Goal: Task Accomplishment & Management: Manage account settings

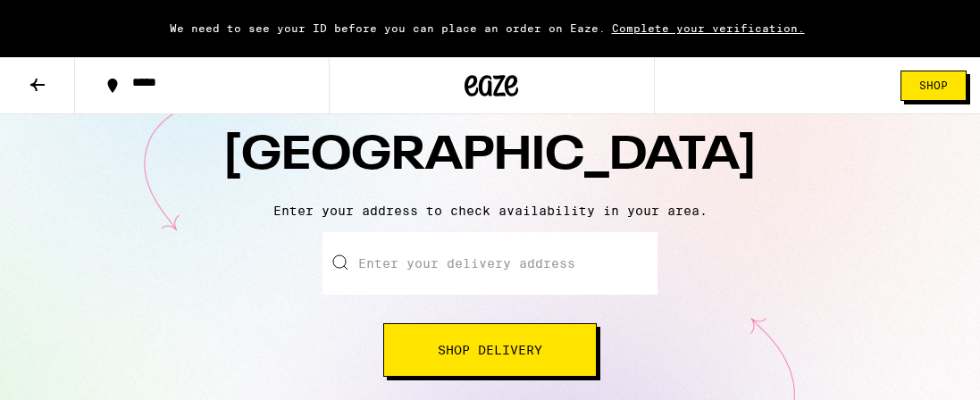
scroll to position [128, 0]
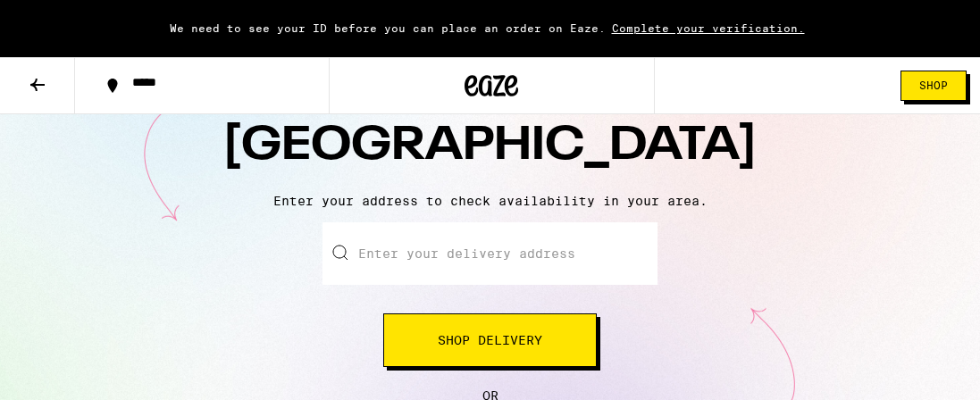
click at [468, 278] on input "Enter your delivery address" at bounding box center [489, 253] width 335 height 63
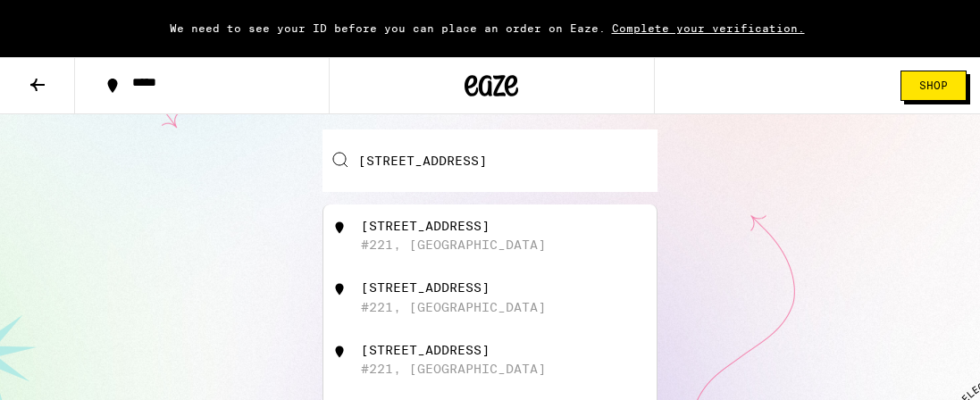
scroll to position [192, 0]
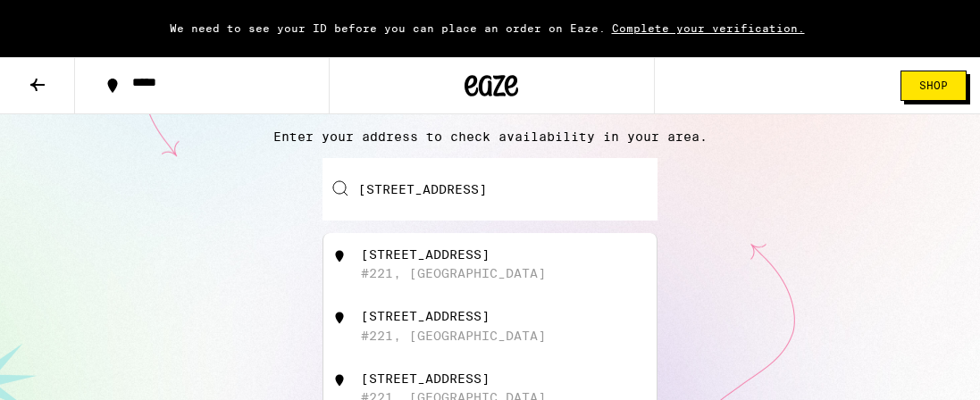
click at [384, 262] on div "465 47th Street" at bounding box center [425, 254] width 129 height 14
type input "465 47th Street #221, San Diego, CA"
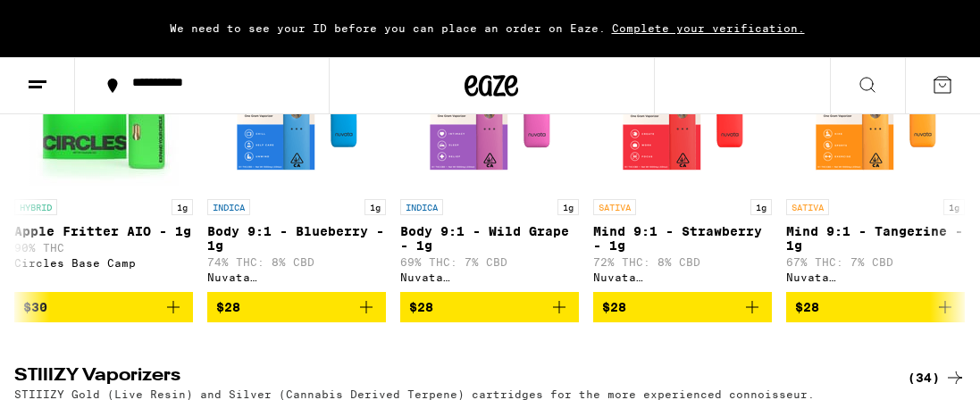
scroll to position [2315, 0]
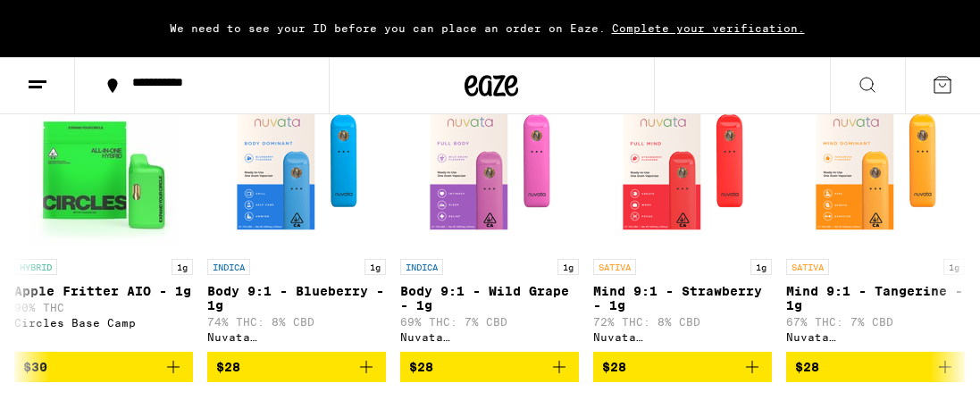
scroll to position [2379, 0]
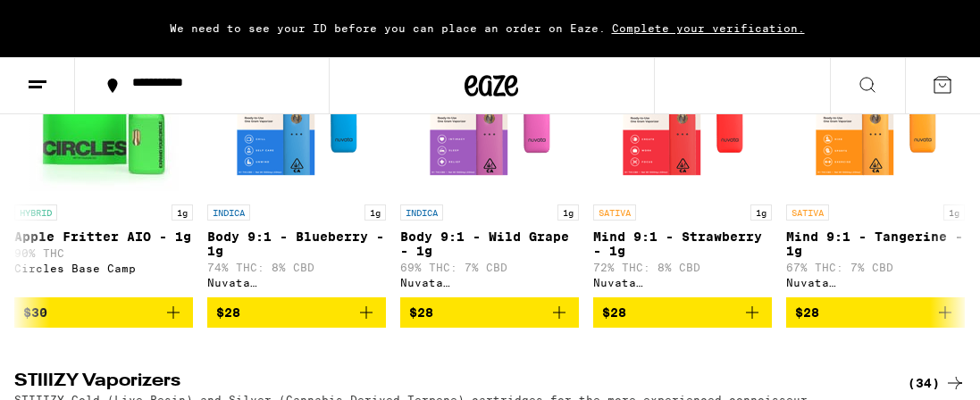
scroll to position [0, 2268]
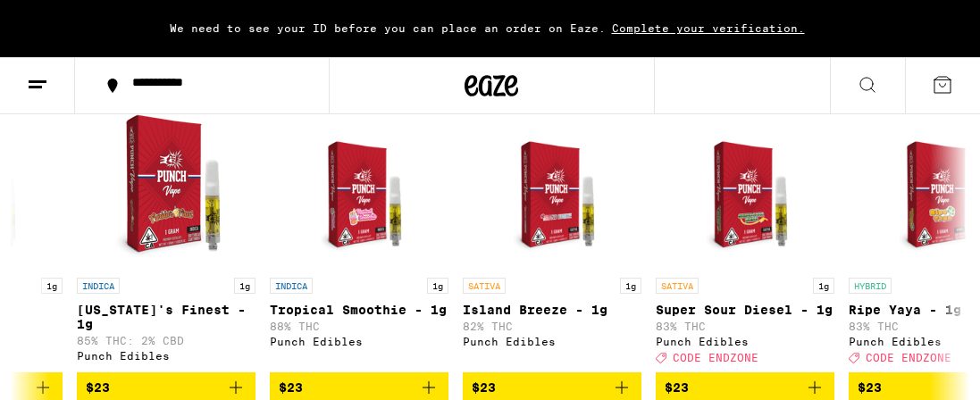
scroll to position [1993, 0]
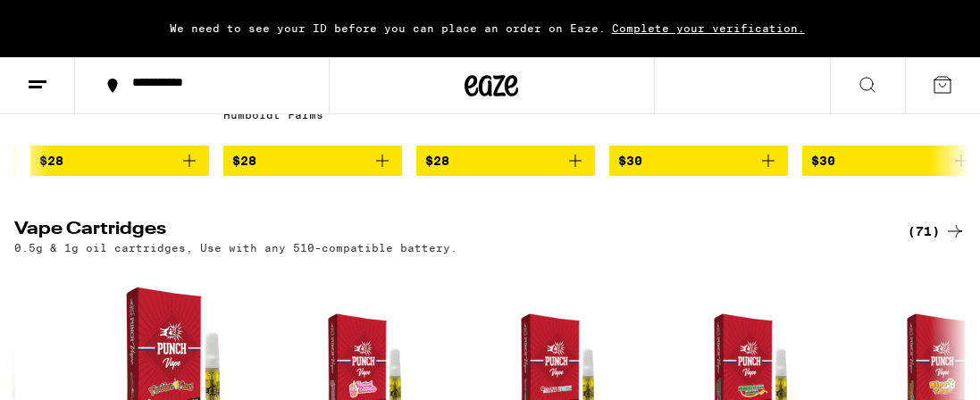
scroll to position [1815, 0]
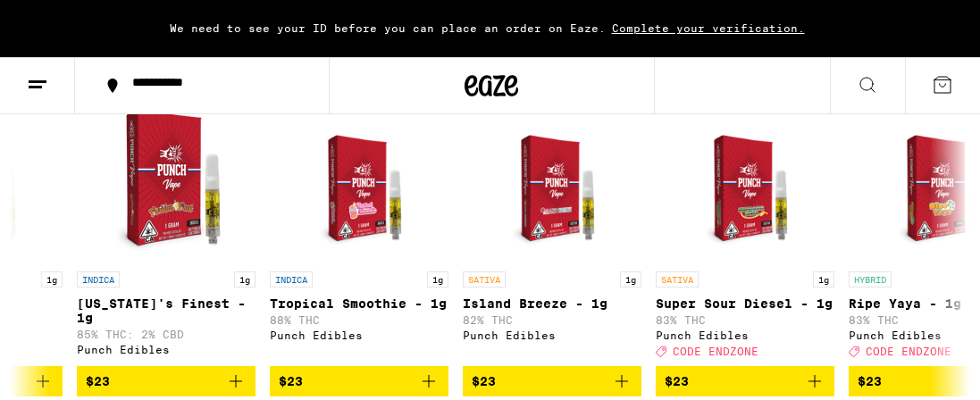
scroll to position [1943, 0]
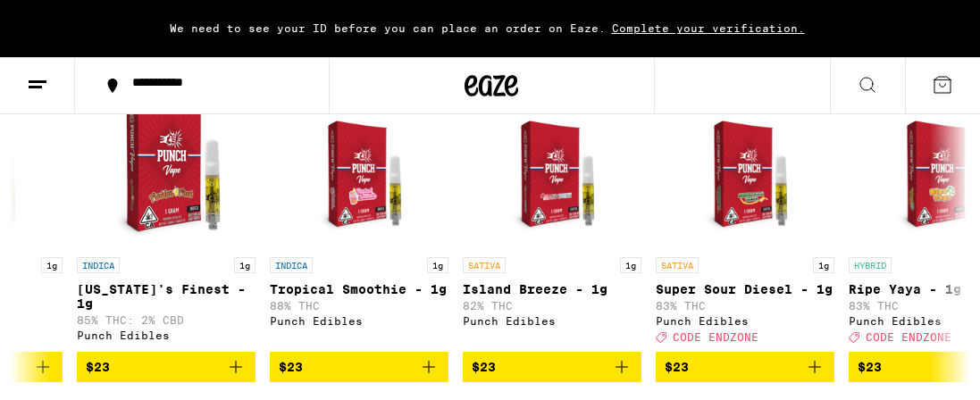
scroll to position [0, 4537]
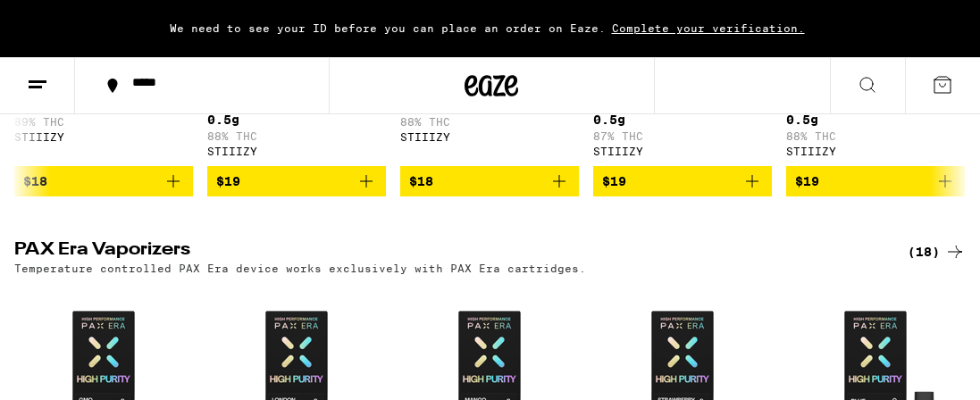
scroll to position [3037, 0]
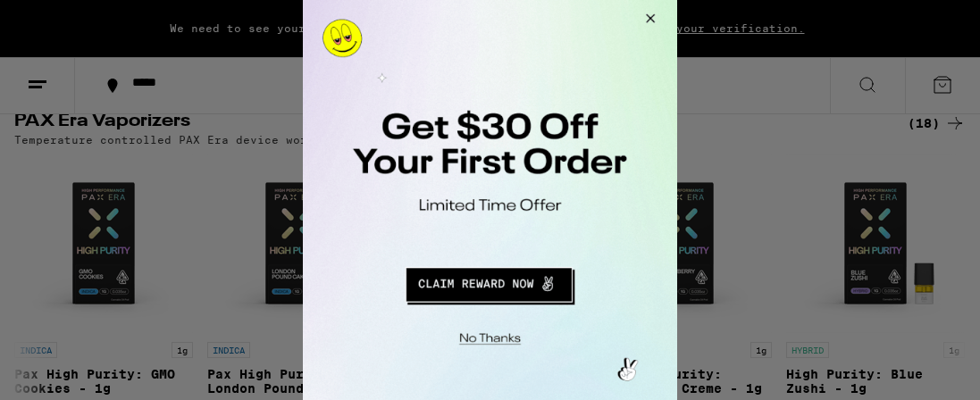
click at [447, 290] on button "Redirect to URL" at bounding box center [488, 282] width 311 height 43
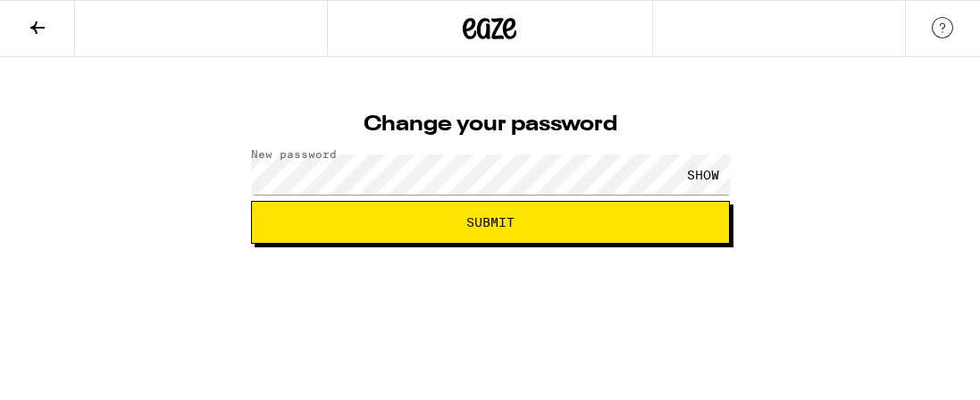
click at [473, 229] on span "Submit" at bounding box center [490, 222] width 48 height 13
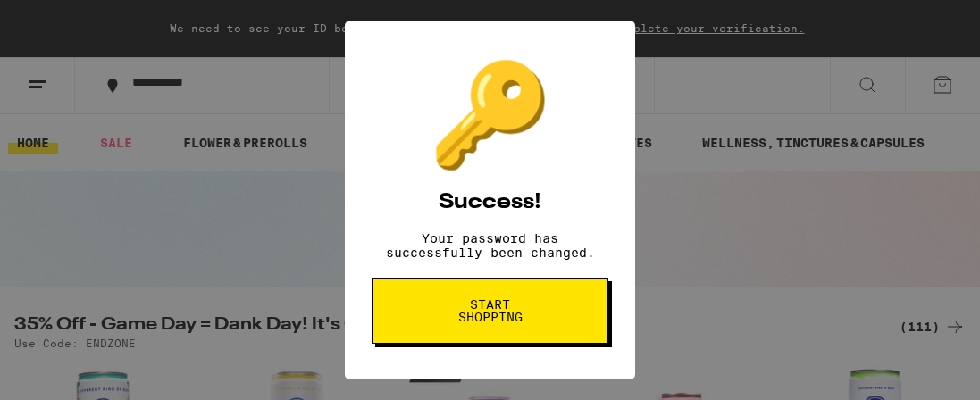
click at [524, 323] on span "Start shopping" at bounding box center [490, 310] width 92 height 25
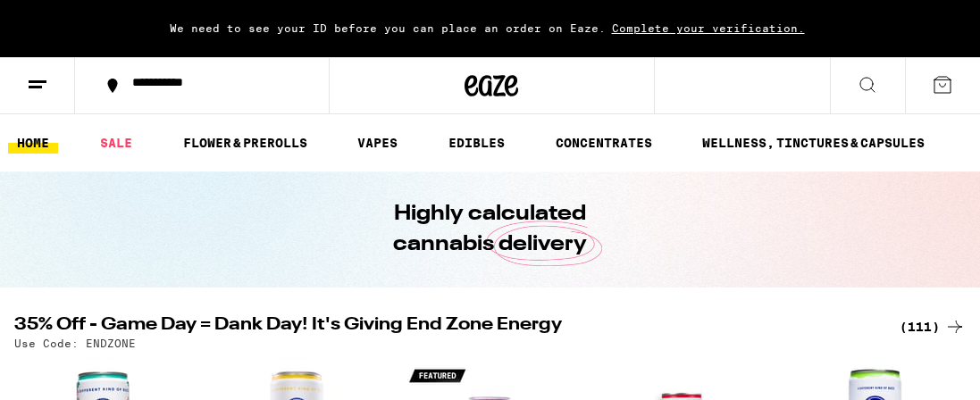
click at [811, 22] on span "Complete your verification." at bounding box center [708, 28] width 205 height 12
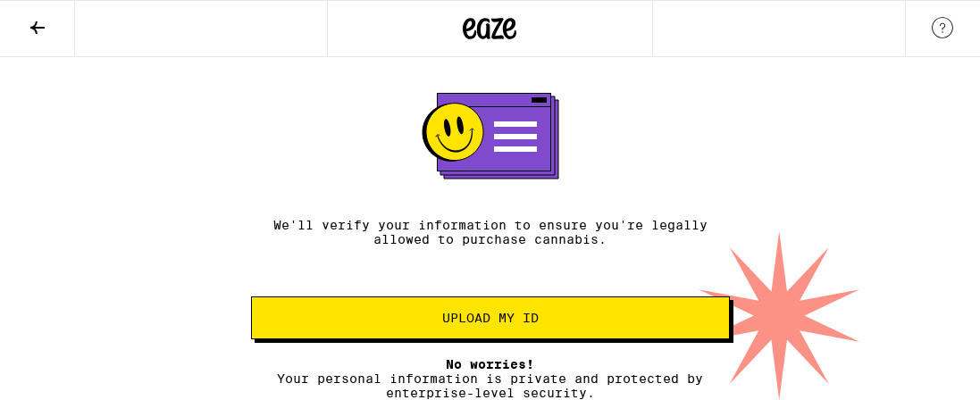
scroll to position [272, 0]
click at [452, 312] on span "Upload my ID" at bounding box center [490, 318] width 96 height 13
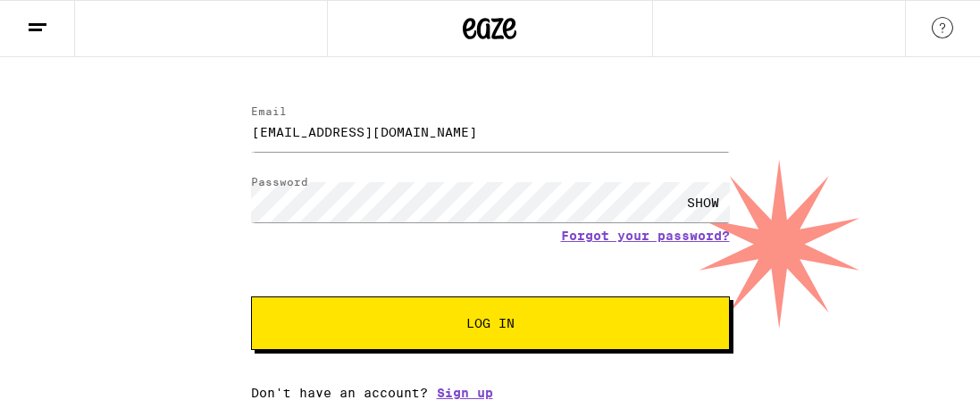
scroll to position [122, 0]
click at [466, 317] on span "Log In" at bounding box center [490, 323] width 48 height 13
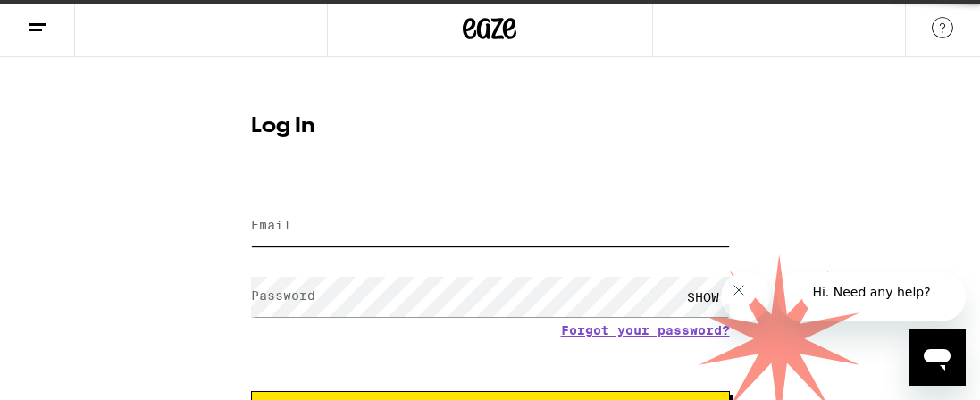
type input "[EMAIL_ADDRESS][DOMAIN_NAME]"
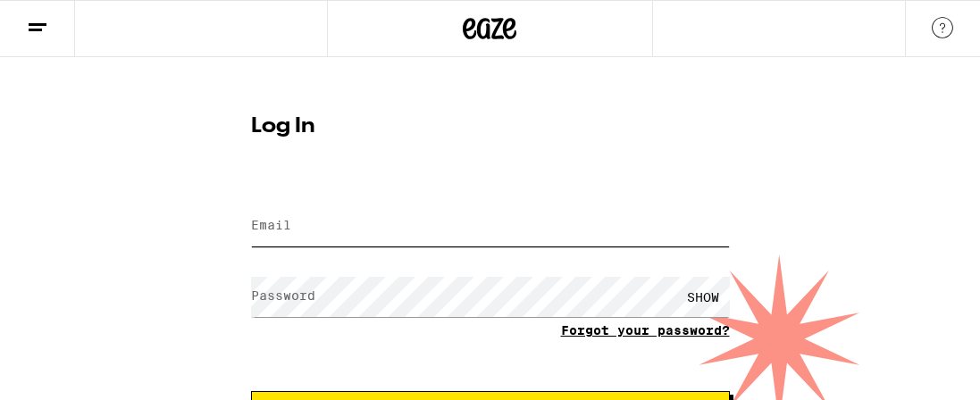
type input "johnghartley1@gmail.com"
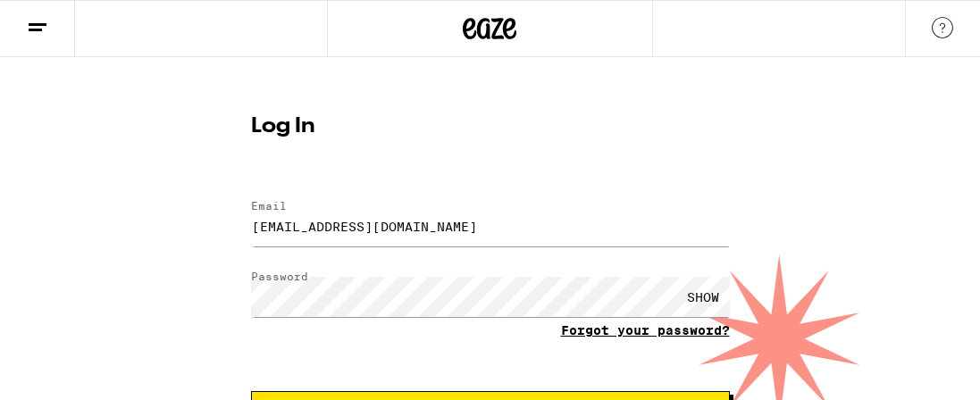
click at [561, 338] on link "Forgot your password?" at bounding box center [645, 330] width 169 height 14
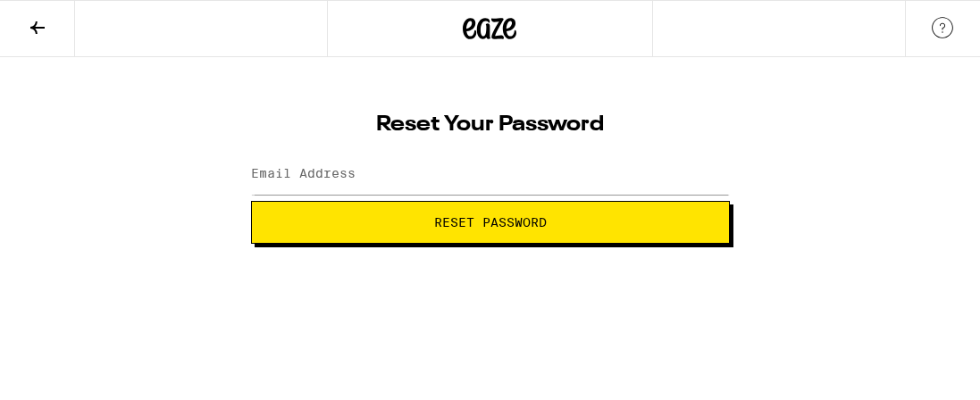
click at [380, 216] on span "Reset Password" at bounding box center [490, 222] width 448 height 13
click at [305, 178] on label "Email Address" at bounding box center [303, 173] width 104 height 14
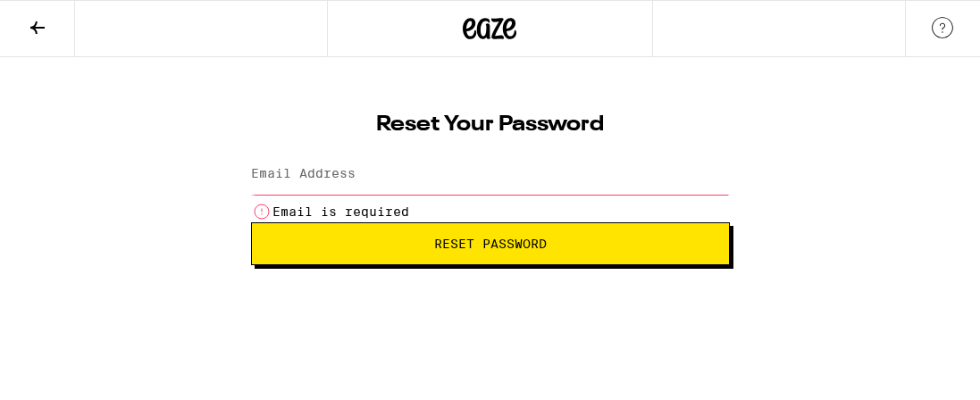
click at [355, 170] on label "Email Address" at bounding box center [303, 173] width 104 height 14
click at [255, 178] on label "Email Address" at bounding box center [303, 173] width 104 height 14
type input "johnghartley1@gmail.com"
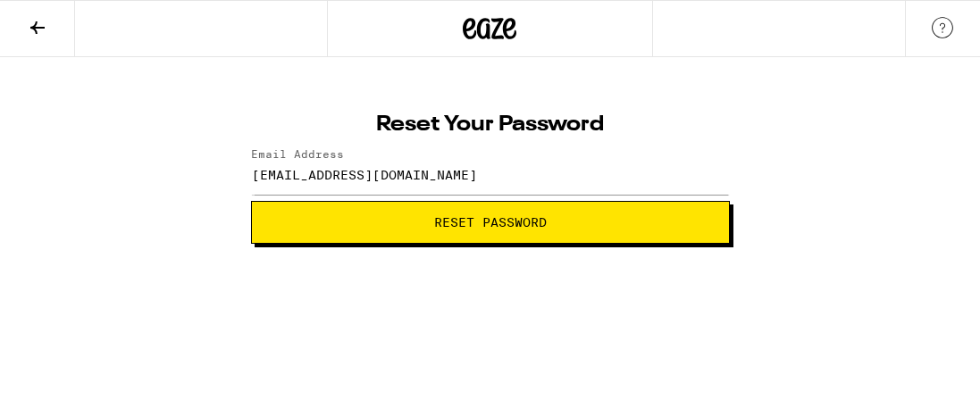
click at [474, 224] on span "Reset Password" at bounding box center [490, 222] width 113 height 13
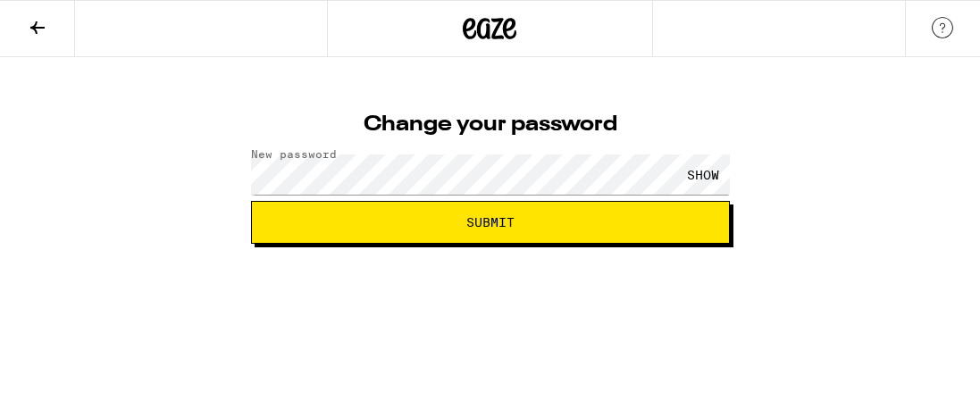
click at [513, 226] on span "Submit" at bounding box center [490, 222] width 48 height 13
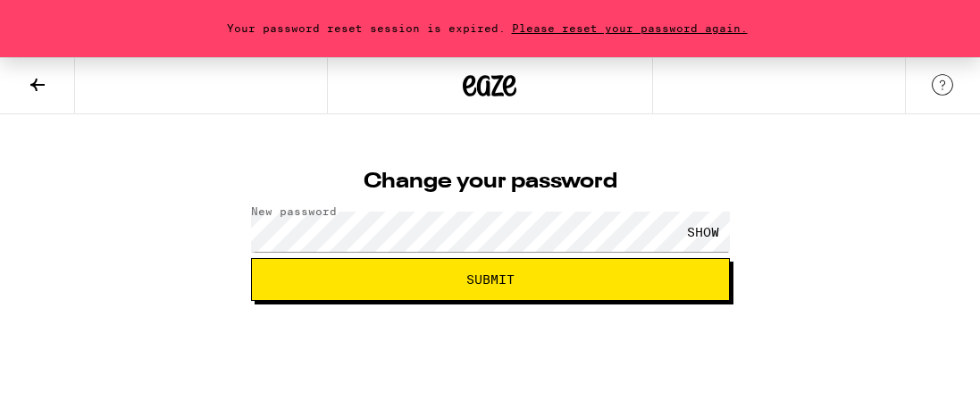
drag, startPoint x: 714, startPoint y: 241, endPoint x: 703, endPoint y: 221, distance: 23.6
click at [708, 238] on div "SHOW" at bounding box center [703, 232] width 54 height 40
click at [451, 286] on span "Submit" at bounding box center [490, 279] width 448 height 13
click at [691, 226] on div "HIDE" at bounding box center [703, 232] width 54 height 40
click at [500, 286] on span "Submit" at bounding box center [490, 279] width 48 height 13
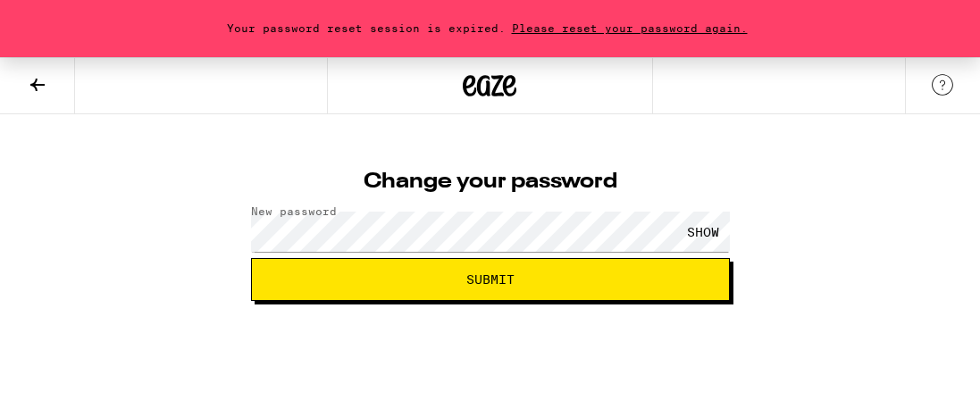
click at [466, 281] on span "Submit" at bounding box center [490, 279] width 48 height 13
click at [728, 236] on div "SHOW" at bounding box center [703, 232] width 54 height 40
click at [689, 236] on div "HIDE" at bounding box center [703, 232] width 54 height 40
click at [514, 282] on span "Submit" at bounding box center [490, 279] width 48 height 13
click at [594, 23] on span "Please reset your password again." at bounding box center [629, 28] width 248 height 12
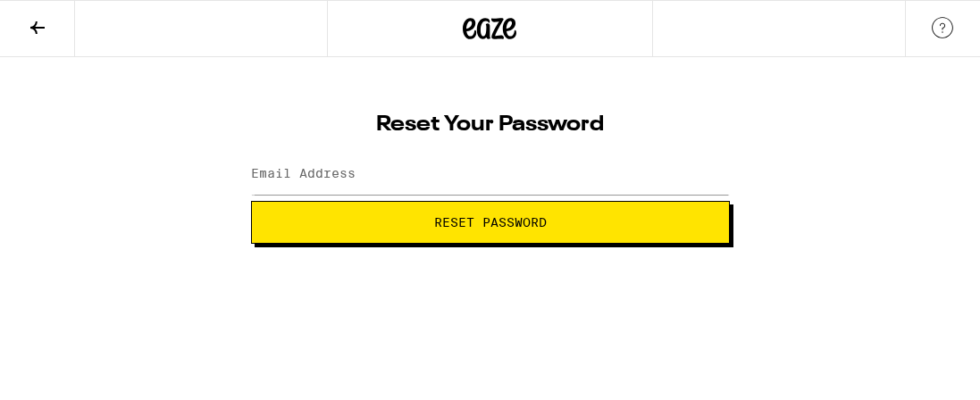
click at [497, 210] on button "Reset Password" at bounding box center [490, 222] width 479 height 43
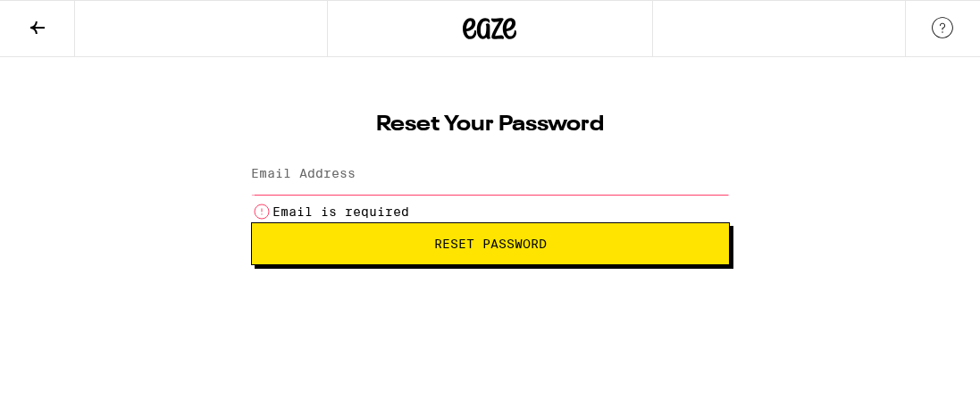
click at [473, 147] on div "Reset Your Password Email Address Email is required Reset Password" at bounding box center [490, 183] width 514 height 163
click at [470, 179] on input "Email Address" at bounding box center [490, 175] width 479 height 40
type input "[EMAIL_ADDRESS][DOMAIN_NAME]"
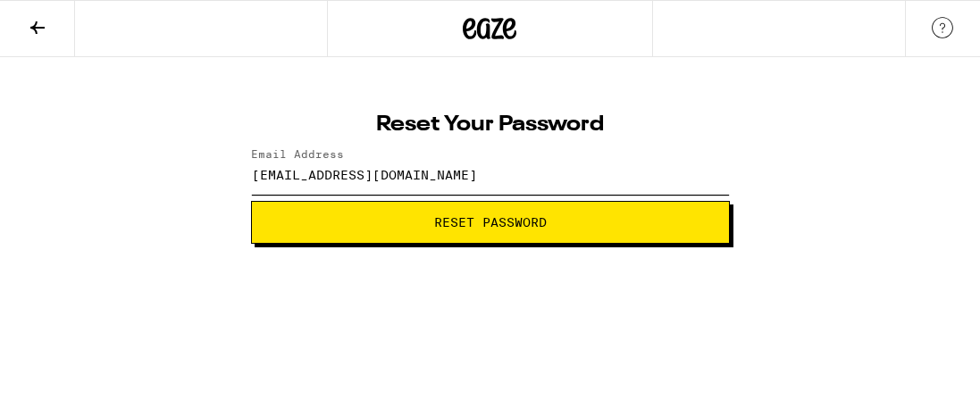
click at [586, 168] on input "[EMAIL_ADDRESS][DOMAIN_NAME]" at bounding box center [490, 175] width 479 height 40
click at [631, 211] on button "Reset Password" at bounding box center [490, 222] width 479 height 43
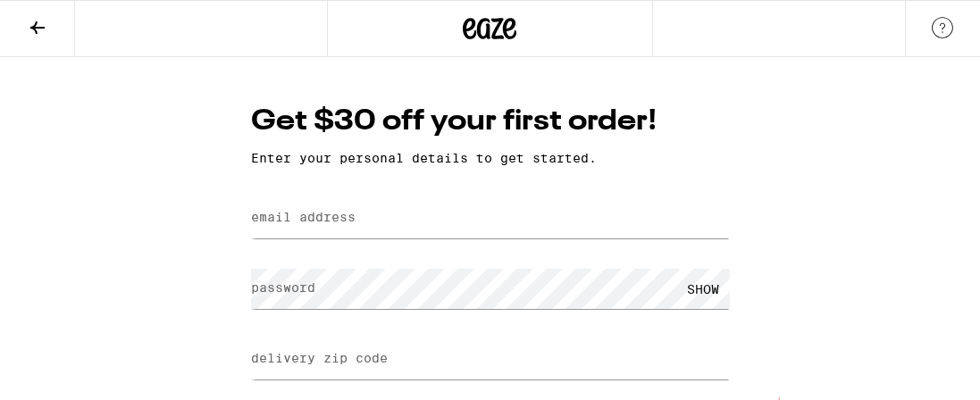
click at [355, 224] on label "email address" at bounding box center [303, 217] width 104 height 14
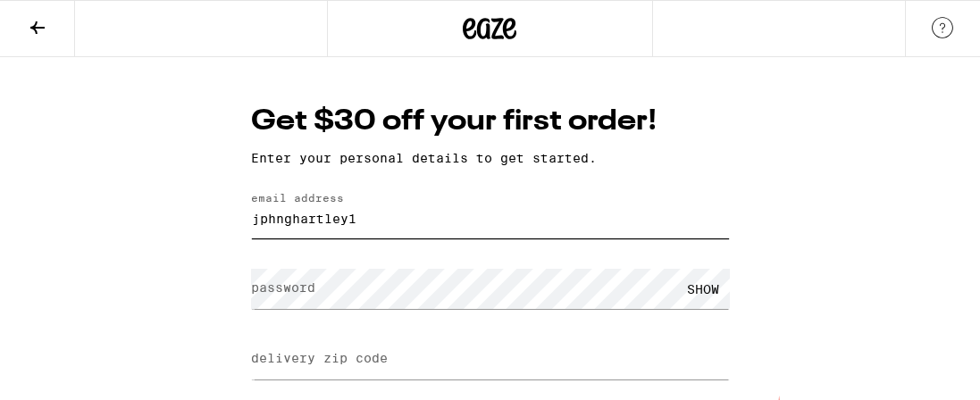
click at [273, 238] on input "jphnghartley1" at bounding box center [490, 218] width 479 height 40
click at [435, 238] on input "johnghartley1" at bounding box center [490, 218] width 479 height 40
type input "[EMAIL_ADDRESS][DOMAIN_NAME]"
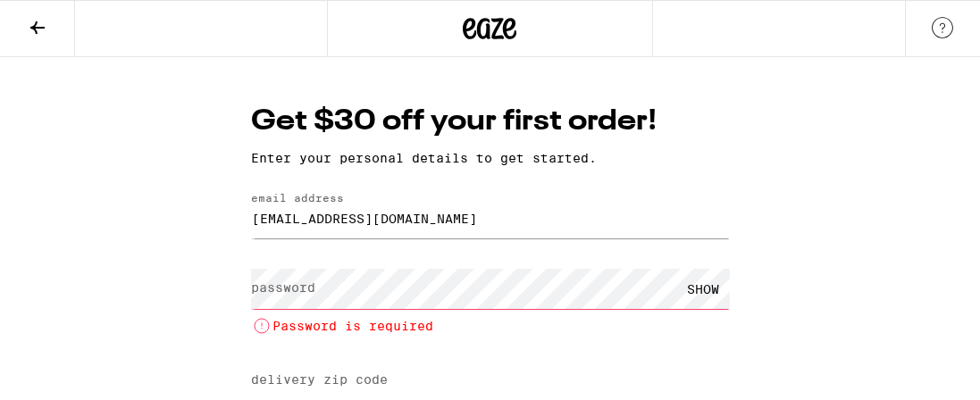
click at [703, 309] on div "SHOW" at bounding box center [703, 289] width 54 height 40
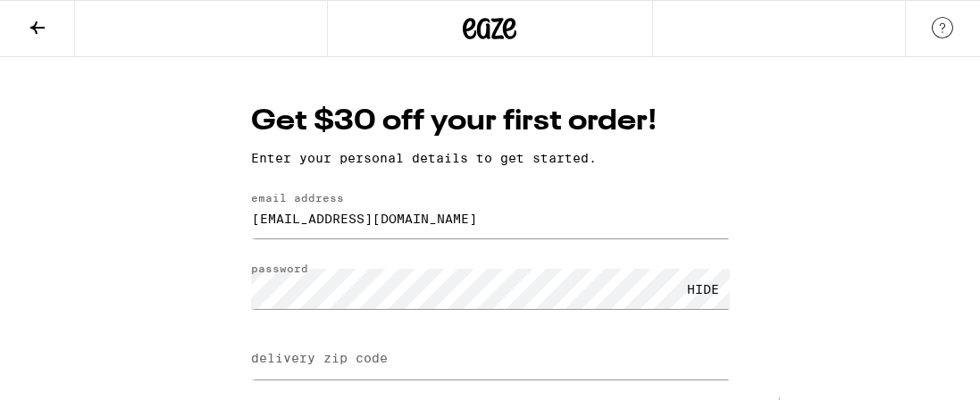
click at [689, 309] on div "HIDE" at bounding box center [703, 289] width 54 height 40
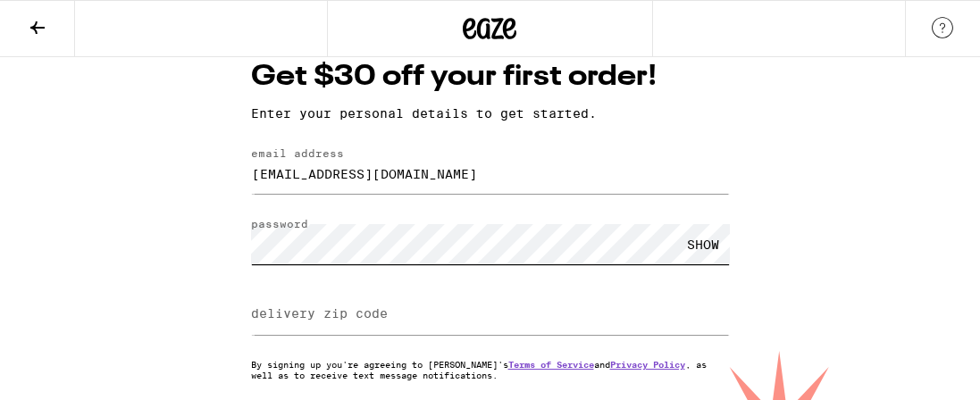
scroll to position [192, 0]
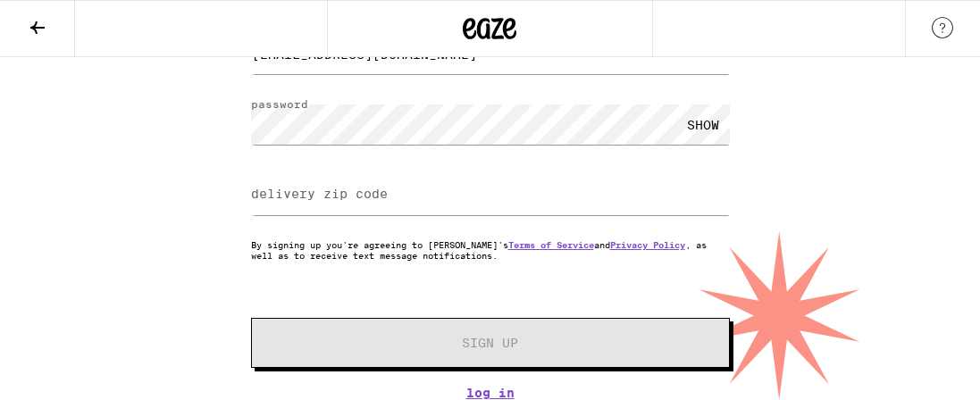
click at [329, 200] on label "delivery zip code" at bounding box center [319, 194] width 137 height 14
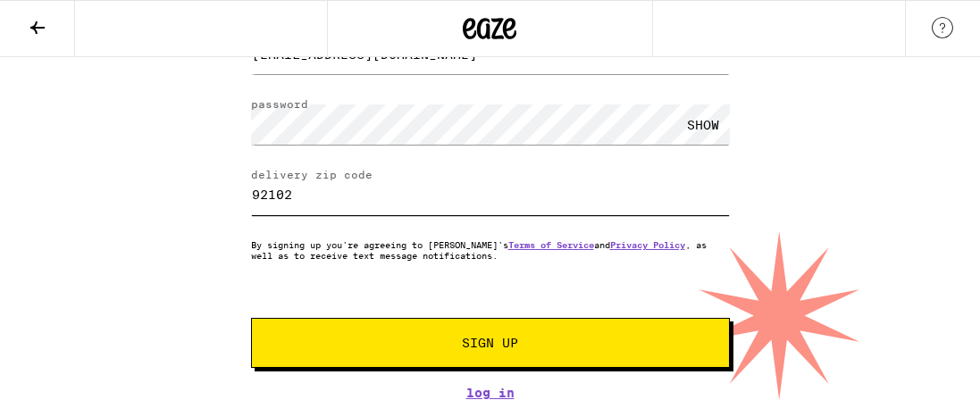
scroll to position [298, 0]
type input "92102"
click at [462, 338] on span "Sign Up" at bounding box center [490, 343] width 56 height 13
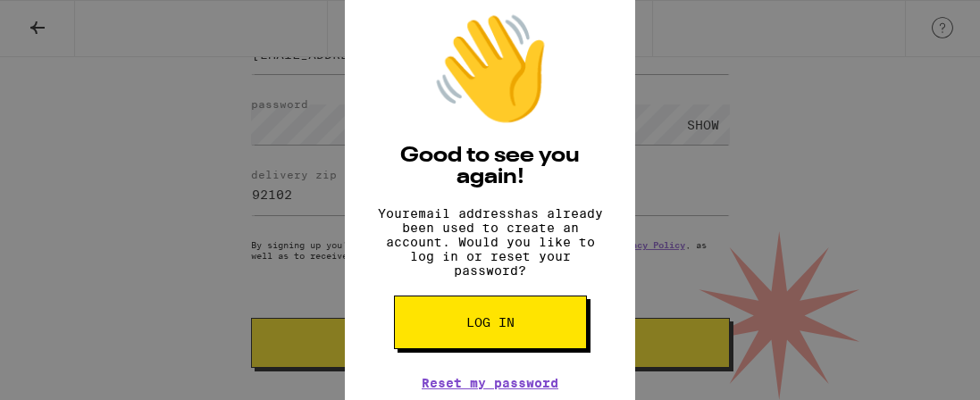
click at [481, 329] on span "Log in" at bounding box center [490, 322] width 48 height 13
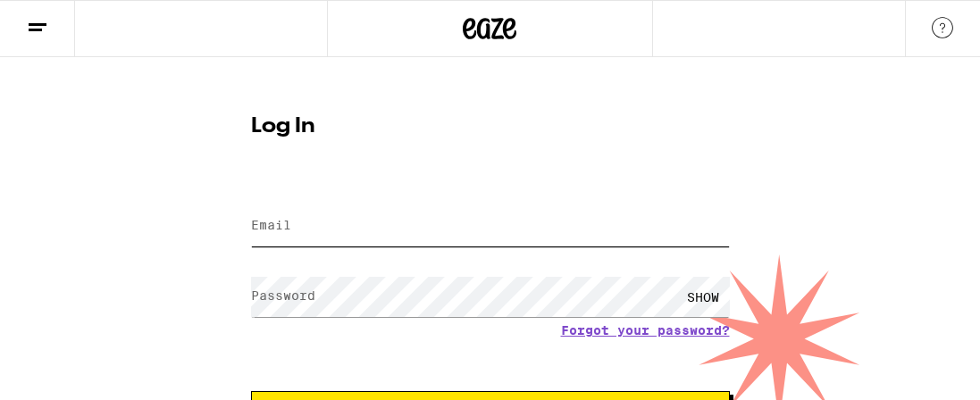
type input "[EMAIL_ADDRESS][DOMAIN_NAME]"
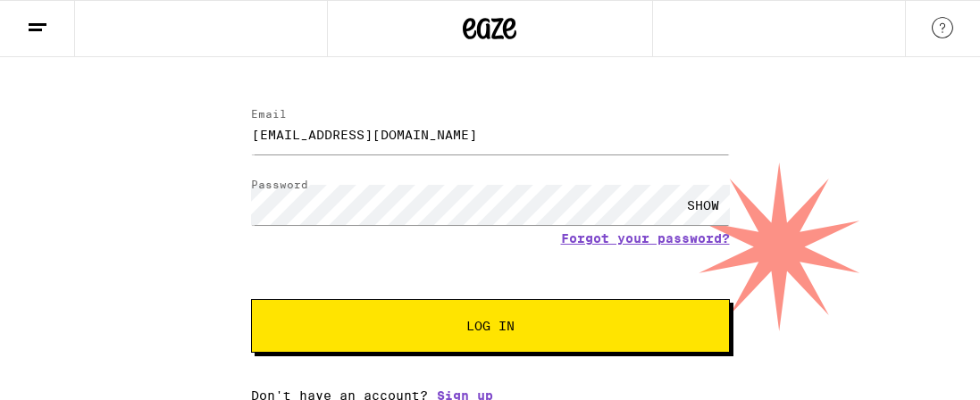
scroll to position [122, 0]
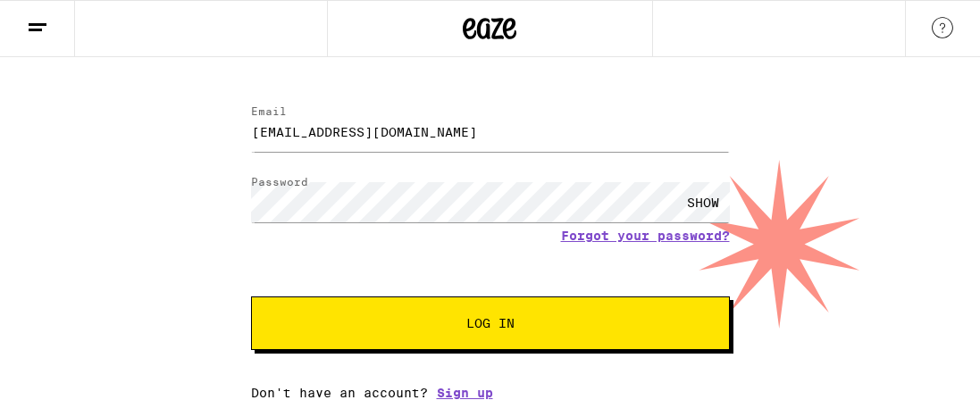
click at [466, 317] on span "Log In" at bounding box center [490, 323] width 48 height 13
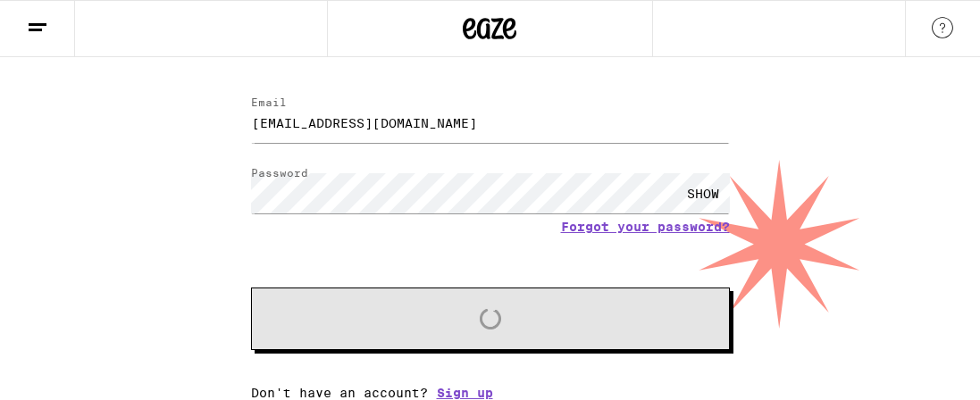
scroll to position [180, 0]
